Goal: Find specific page/section: Find specific page/section

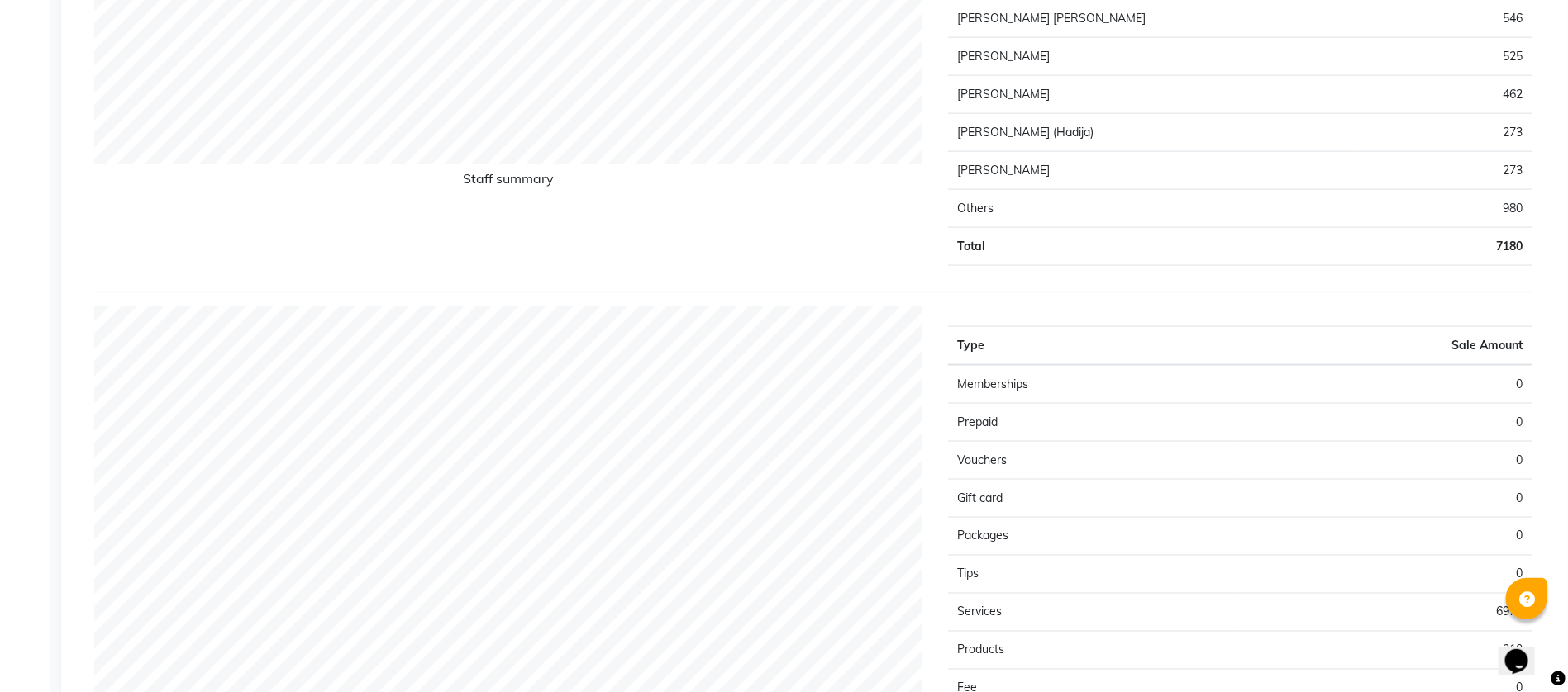
scroll to position [1024, 0]
